Goal: Task Accomplishment & Management: Use online tool/utility

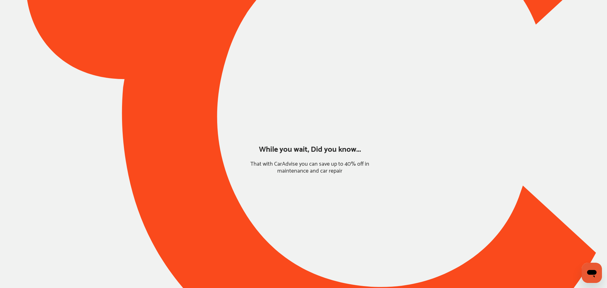
type input "*****"
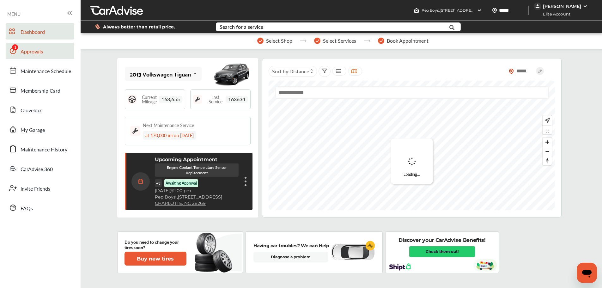
click at [22, 51] on span "Approvals" at bounding box center [32, 52] width 22 height 8
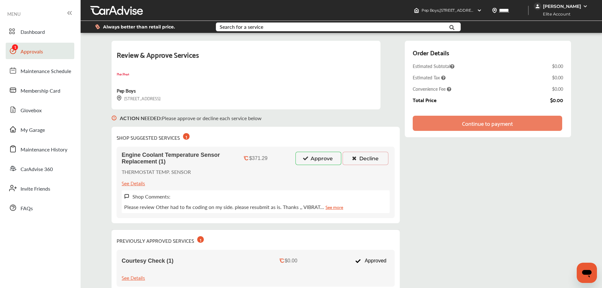
click at [318, 158] on button "Approve" at bounding box center [319, 158] width 46 height 13
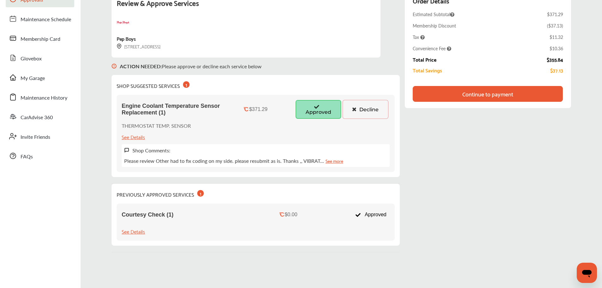
scroll to position [16, 0]
